Goal: Obtain resource: Download file/media

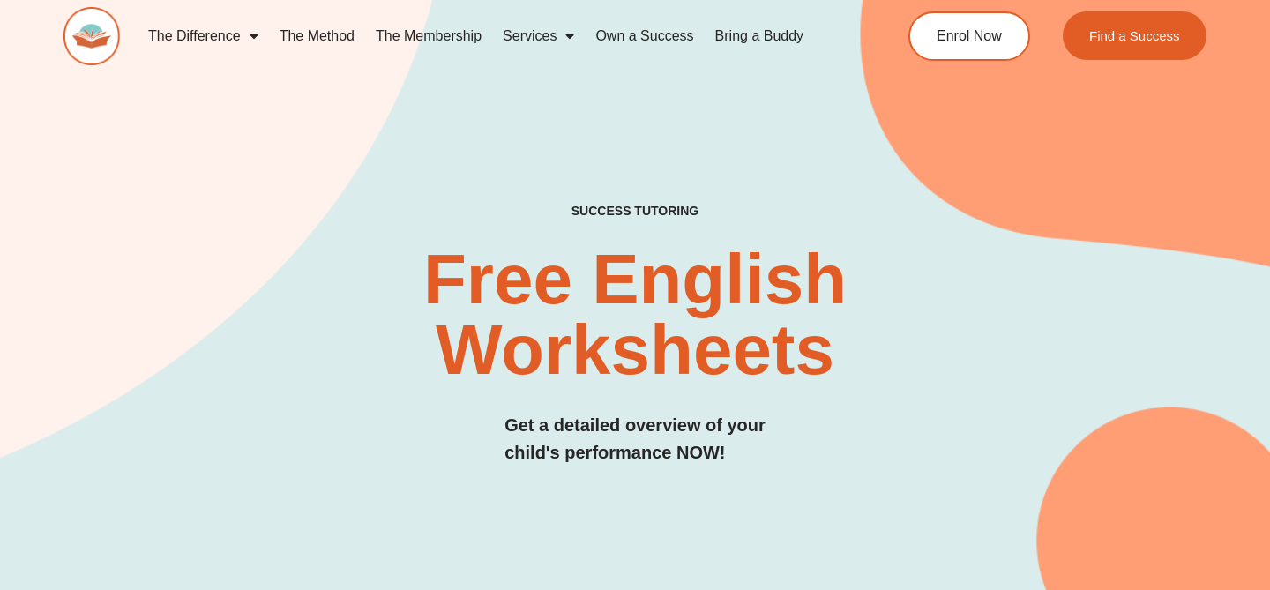
click at [228, 40] on link "The Difference" at bounding box center [203, 36] width 131 height 41
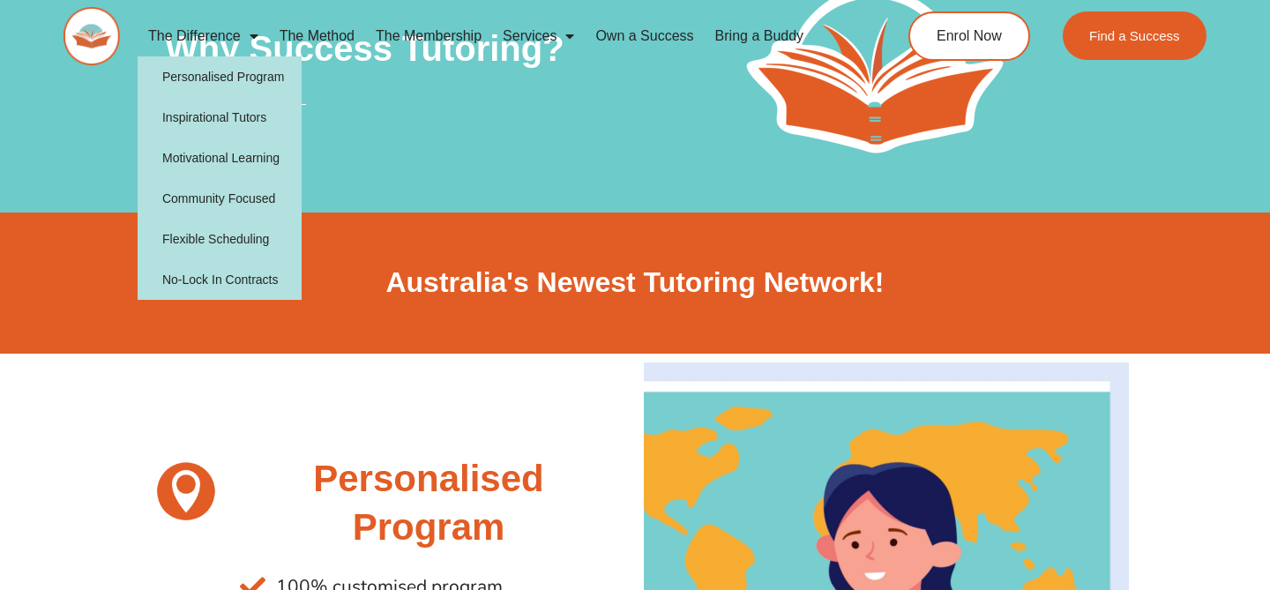
click at [405, 140] on div at bounding box center [372, 158] width 415 height 44
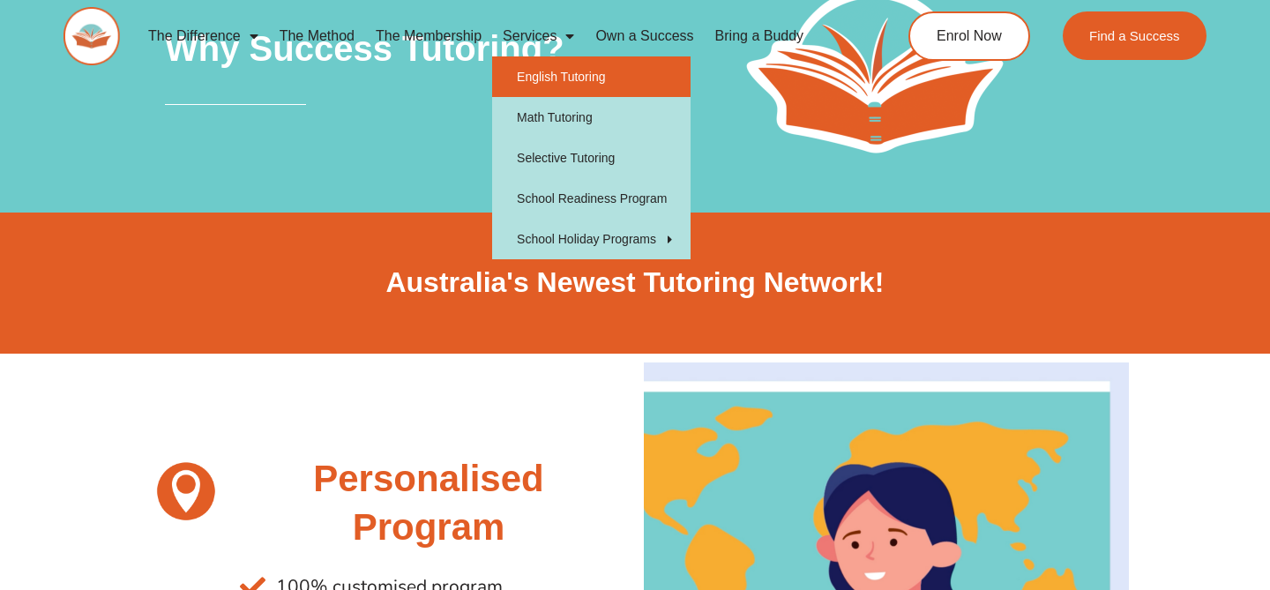
click at [537, 81] on link "English Tutoring" at bounding box center [591, 76] width 198 height 41
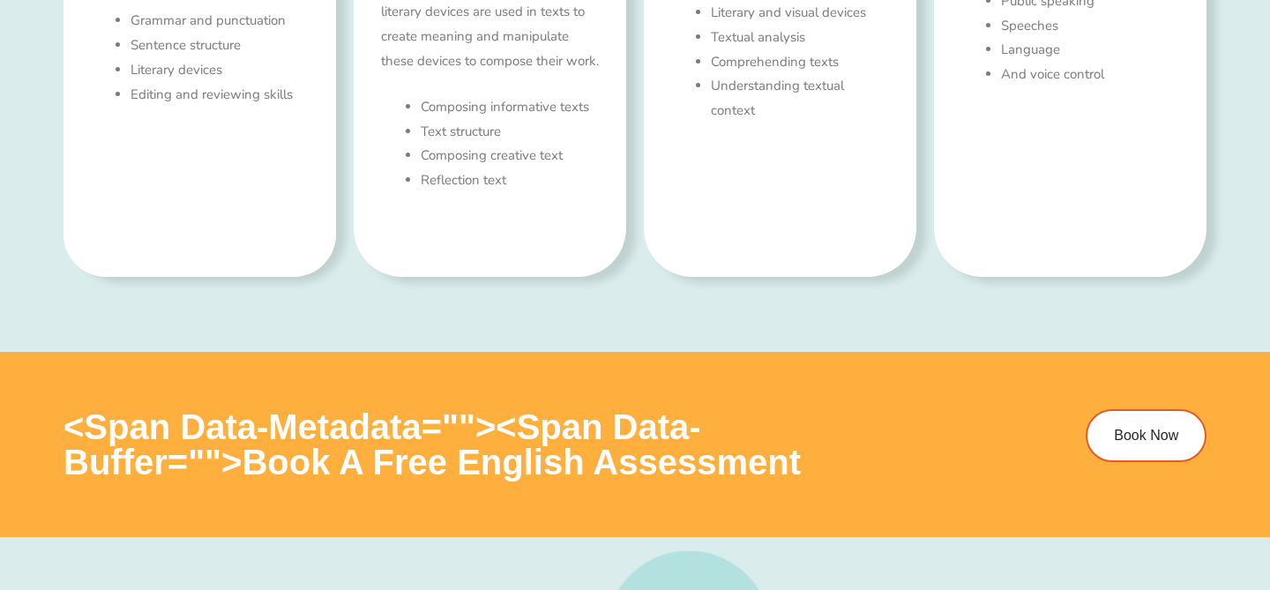
type input "*"
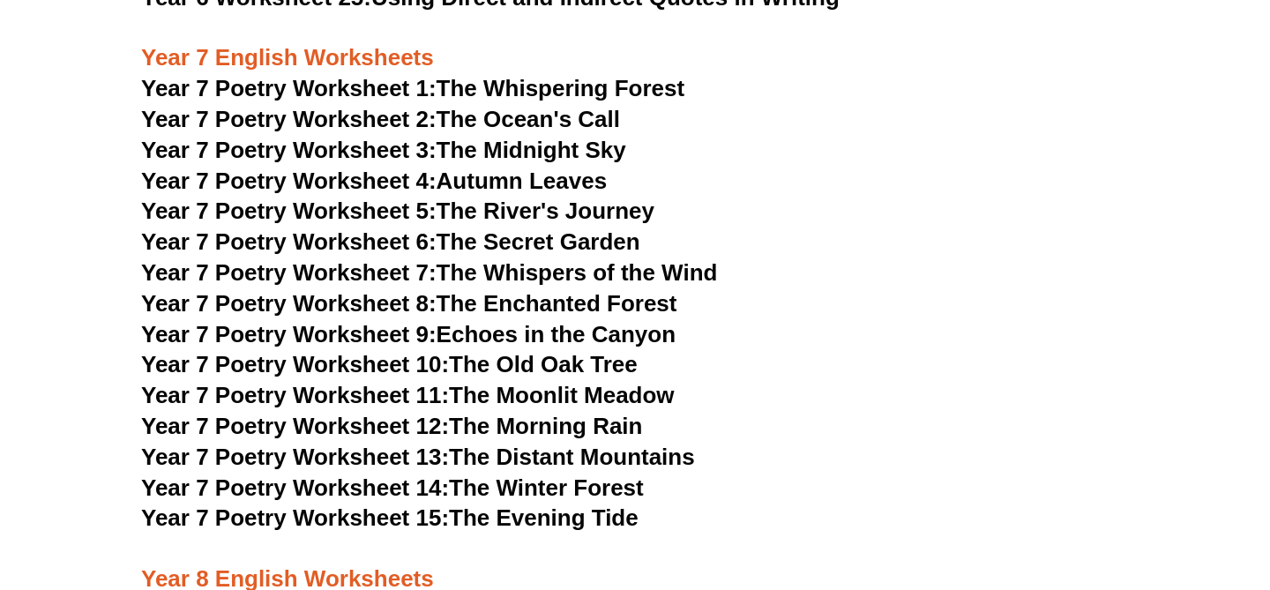
scroll to position [10191, 0]
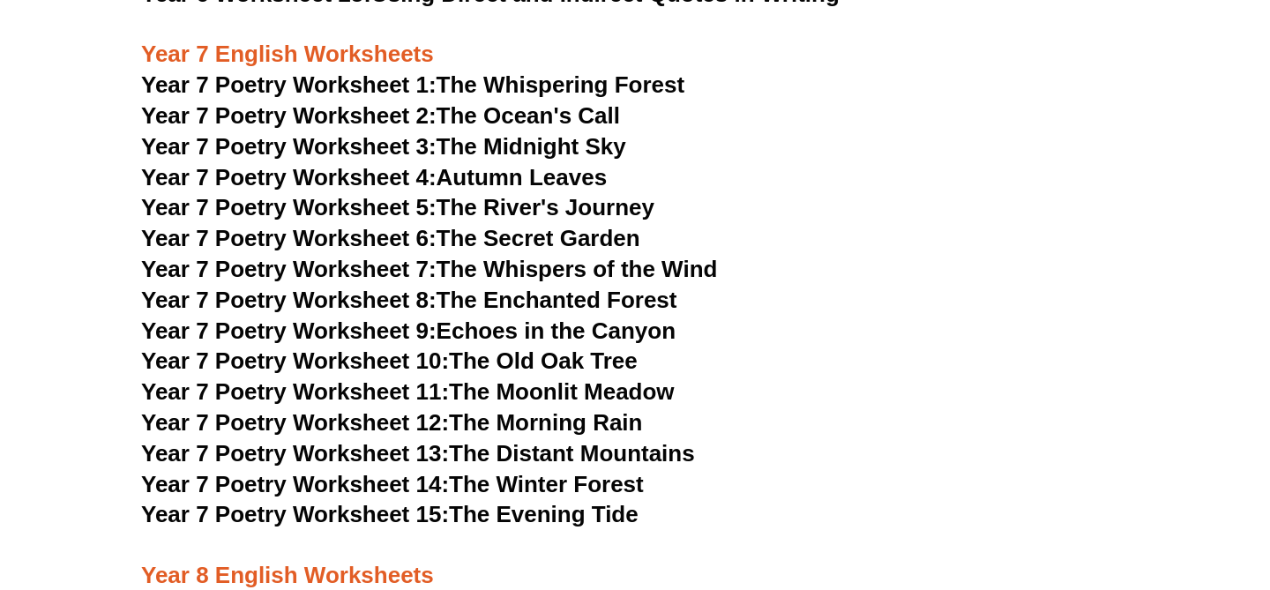
click at [632, 71] on link "Year 7 Poetry Worksheet 1: The Whispering Forest" at bounding box center [412, 84] width 543 height 26
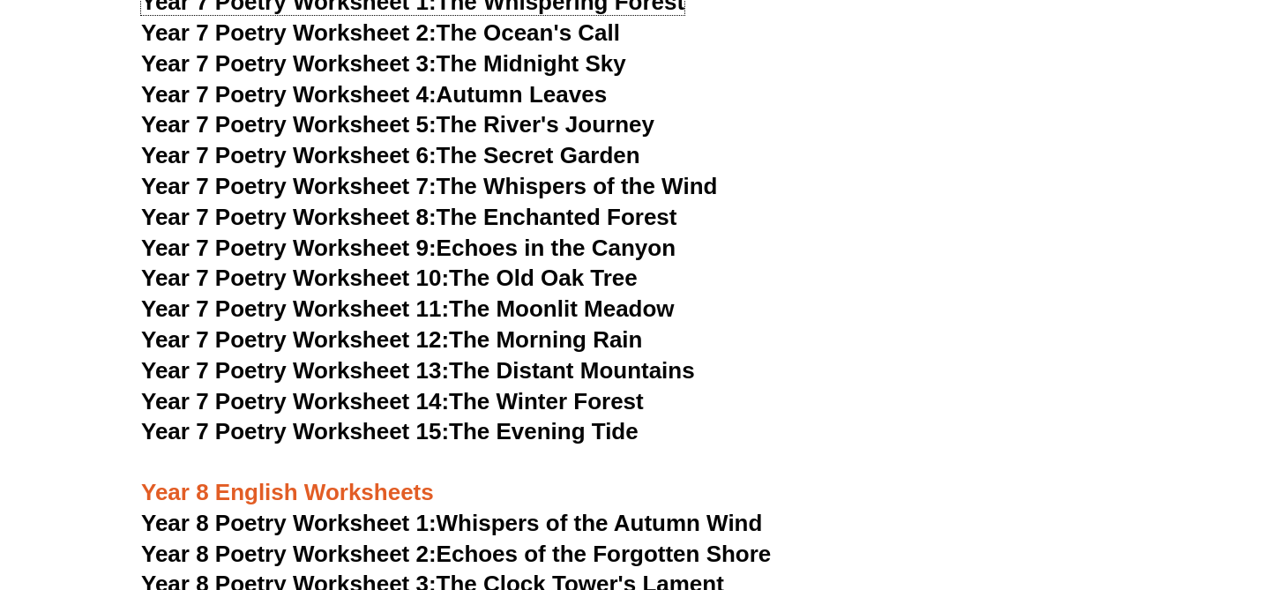
scroll to position [10281, 0]
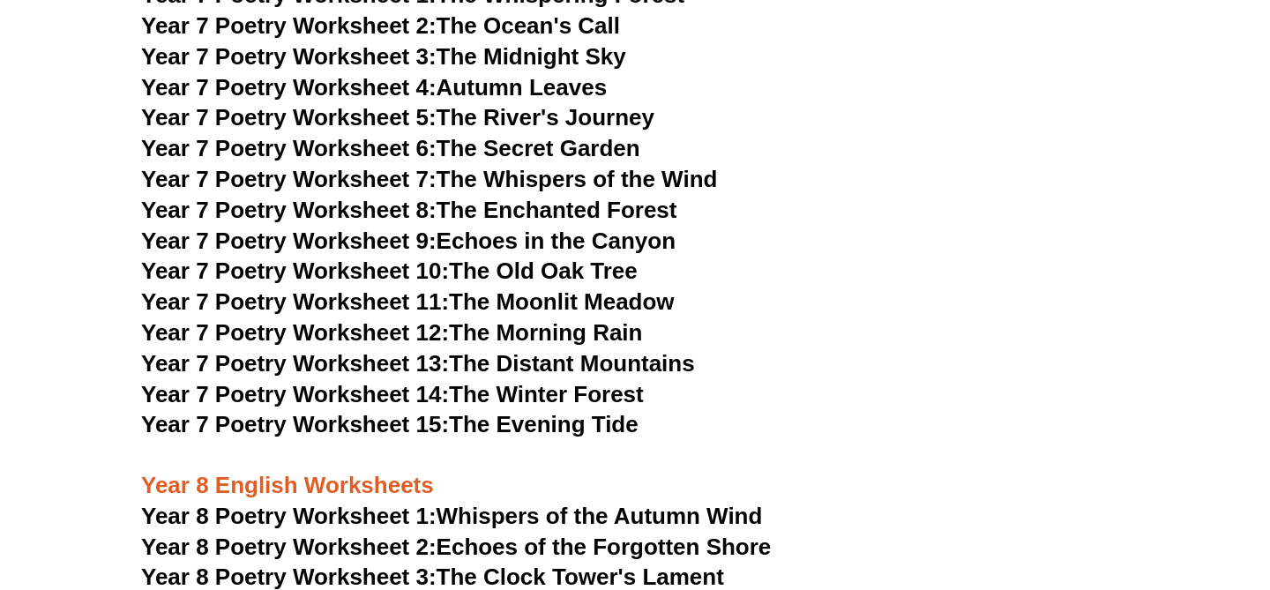
click at [407, 197] on span "Year 7 Poetry Worksheet 8:" at bounding box center [288, 210] width 295 height 26
